Goal: Navigation & Orientation: Go to known website

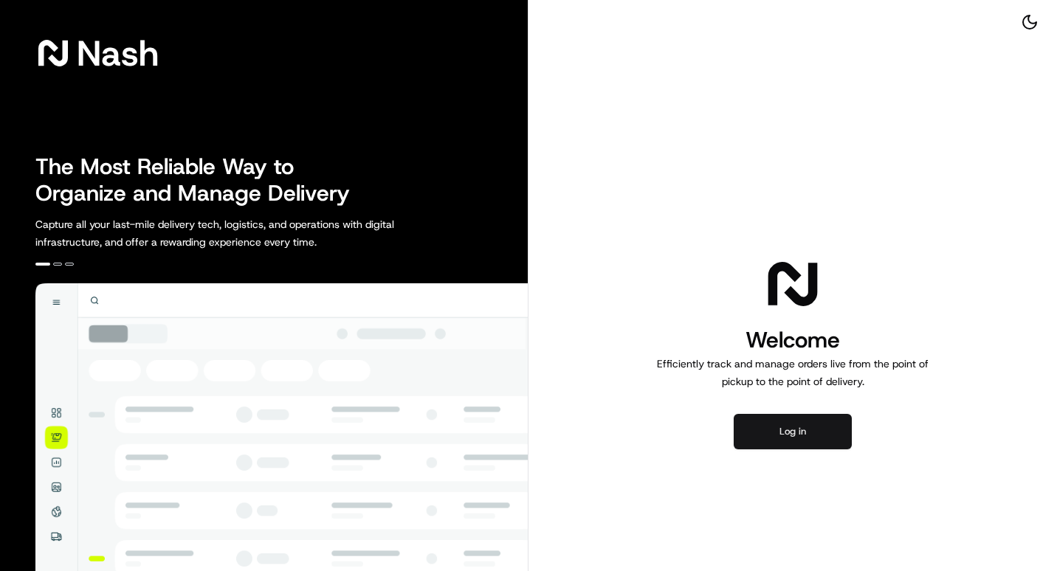
click at [781, 433] on button "Log in" at bounding box center [792, 431] width 118 height 35
